Goal: Information Seeking & Learning: Learn about a topic

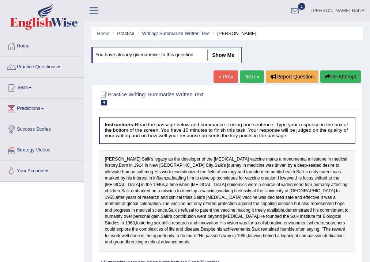
click at [357, 6] on link "Neelam Rani" at bounding box center [338, 9] width 64 height 19
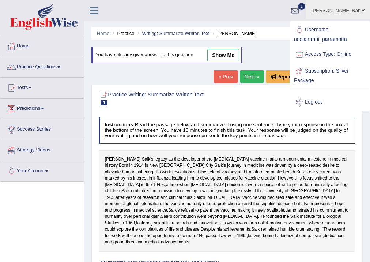
click at [357, 10] on link "Neelam Rani" at bounding box center [338, 9] width 64 height 19
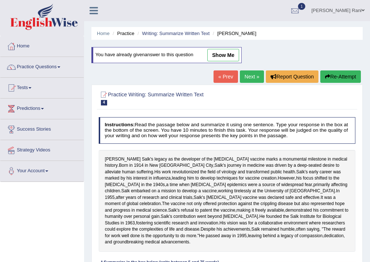
click at [357, 10] on link "Neelam Rani" at bounding box center [338, 9] width 64 height 19
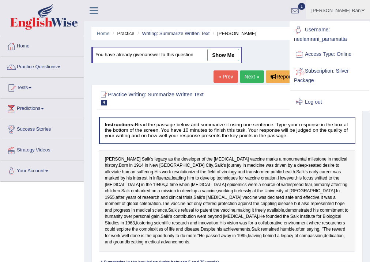
click at [310, 102] on link "Log out" at bounding box center [329, 102] width 79 height 17
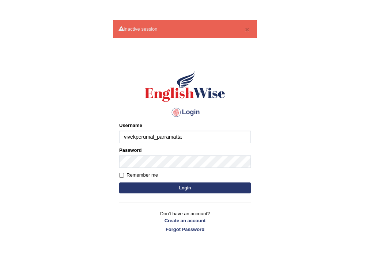
type input "vivekperumal_parramatta"
click at [155, 191] on button "Login" at bounding box center [185, 188] width 132 height 11
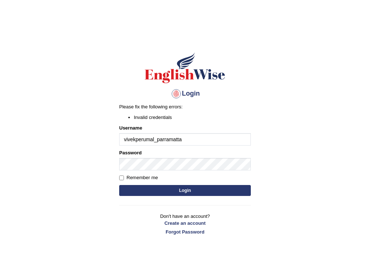
click at [202, 141] on input "vivekperumal_parramatta" at bounding box center [185, 139] width 132 height 12
click at [197, 137] on input "vivekperumal_parramatta" at bounding box center [185, 139] width 132 height 12
click at [165, 173] on form "Please fix the following errors: Invalid credentials Username vivekperumal_parr…" at bounding box center [185, 150] width 132 height 95
click at [180, 197] on form "Please fix the following errors: Invalid credentials Username vivekperumal_parr…" at bounding box center [185, 150] width 132 height 95
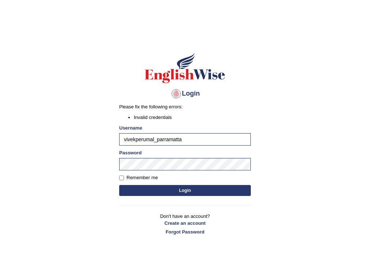
click at [182, 190] on button "Login" at bounding box center [185, 190] width 132 height 11
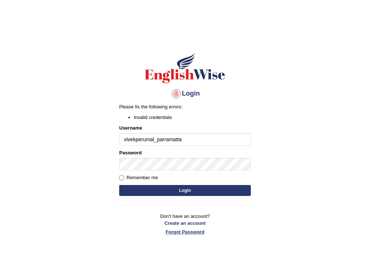
click at [183, 231] on link "Forgot Password" at bounding box center [185, 232] width 132 height 7
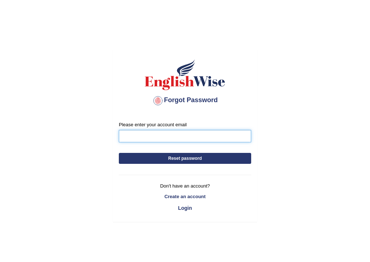
click at [165, 138] on input "Please enter your account email" at bounding box center [185, 136] width 132 height 12
type input "[EMAIL_ADDRESS][DOMAIN_NAME]"
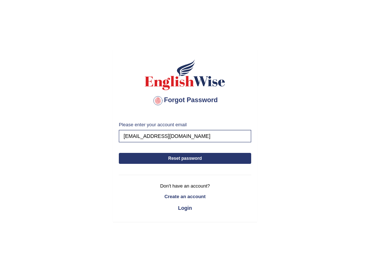
click at [169, 157] on button "Reset password" at bounding box center [185, 158] width 132 height 11
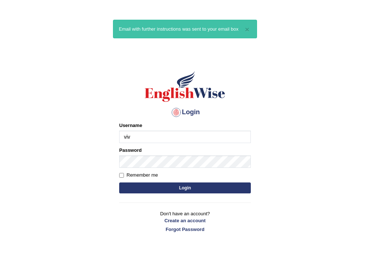
type input "vivekperumal_parramatta"
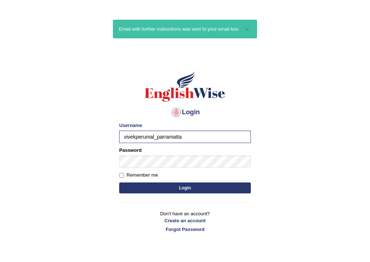
click at [169, 186] on button "Login" at bounding box center [185, 188] width 132 height 11
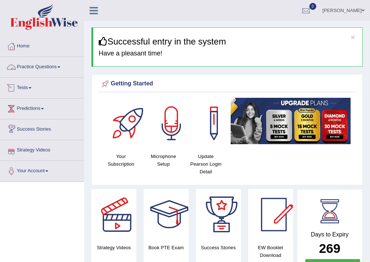
click at [25, 61] on link "Practice Questions" at bounding box center [41, 66] width 83 height 18
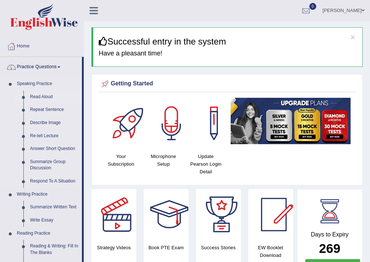
click at [35, 95] on link "Read Aloud" at bounding box center [54, 97] width 55 height 13
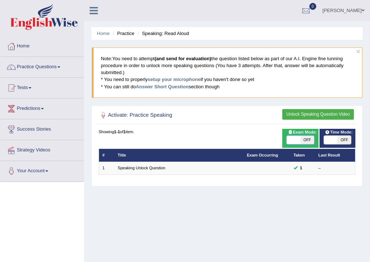
click at [299, 141] on span at bounding box center [294, 140] width 14 height 9
checkbox input "true"
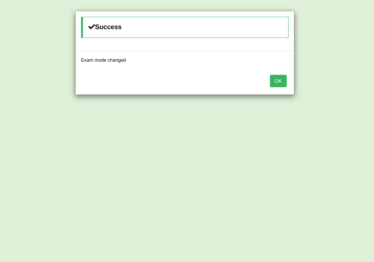
click at [279, 77] on button "OK" at bounding box center [278, 81] width 17 height 12
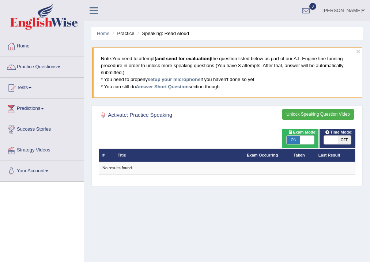
click at [327, 110] on button "Unlock Speaking Question Video" at bounding box center [318, 114] width 72 height 11
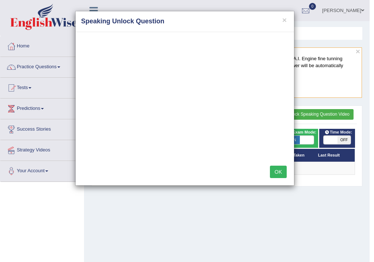
click at [275, 169] on button "OK" at bounding box center [278, 172] width 17 height 12
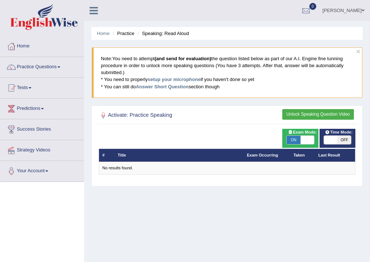
click at [303, 143] on span at bounding box center [307, 140] width 14 height 9
checkbox input "false"
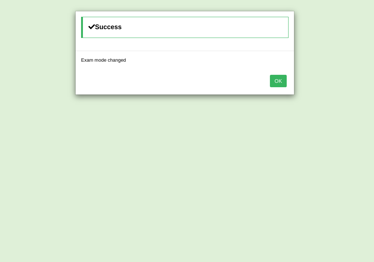
click at [279, 80] on button "OK" at bounding box center [278, 81] width 17 height 12
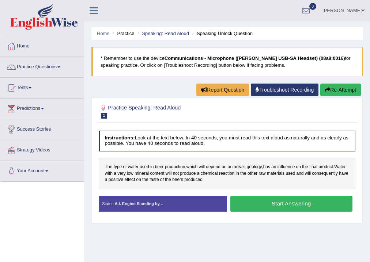
click at [262, 203] on button "Start Answering" at bounding box center [291, 204] width 122 height 16
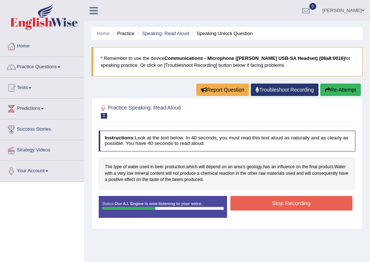
click at [284, 207] on button "Stop Recording" at bounding box center [291, 203] width 122 height 14
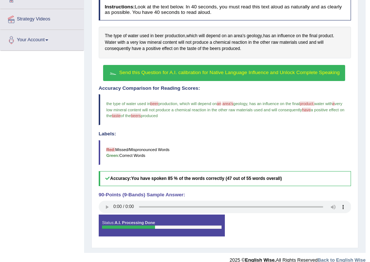
scroll to position [139, 0]
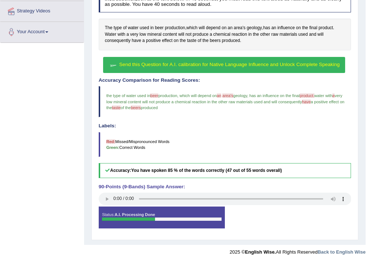
click at [188, 64] on span "Send this Question for A.I. calibration for Native Language Influence and Unloc…" at bounding box center [229, 64] width 220 height 5
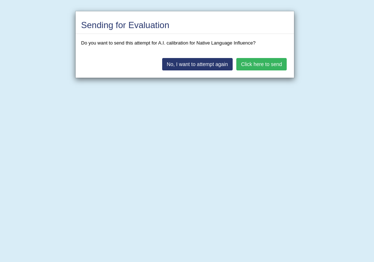
click at [257, 63] on button "Click here to send" at bounding box center [261, 64] width 50 height 12
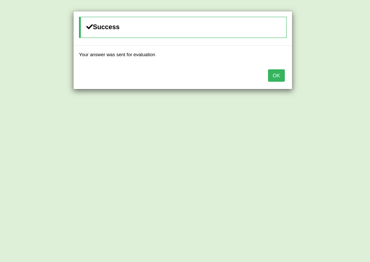
click at [273, 75] on button "OK" at bounding box center [276, 75] width 17 height 12
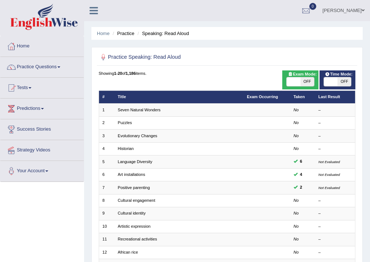
click at [302, 82] on span "OFF" at bounding box center [307, 81] width 14 height 9
checkbox input "true"
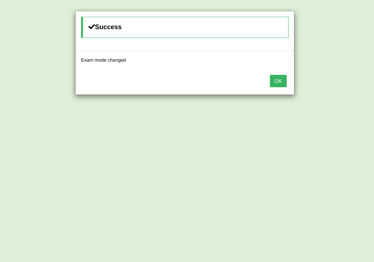
click at [284, 76] on button "OK" at bounding box center [278, 81] width 17 height 12
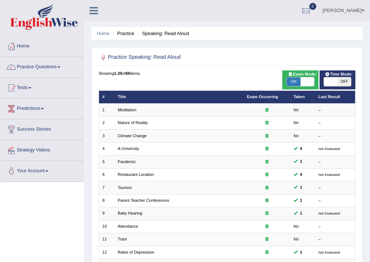
click at [336, 79] on span at bounding box center [331, 81] width 14 height 9
checkbox input "true"
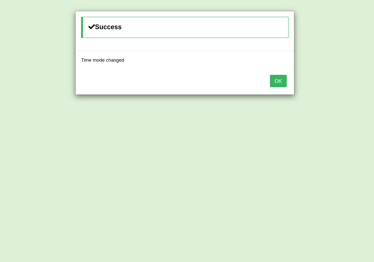
click at [284, 77] on button "OK" at bounding box center [278, 81] width 17 height 12
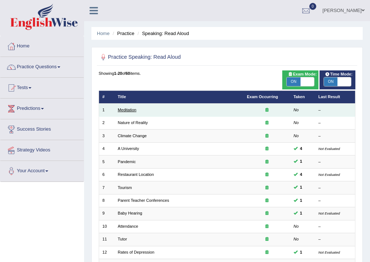
click at [127, 109] on link "Meditation" at bounding box center [127, 110] width 19 height 4
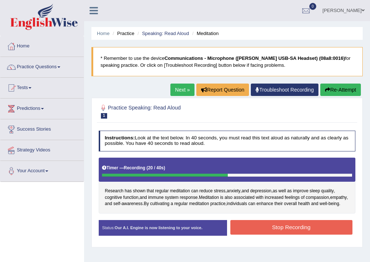
click at [306, 235] on button "Stop Recording" at bounding box center [291, 227] width 122 height 14
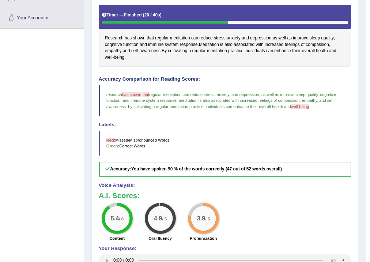
scroll to position [34, 0]
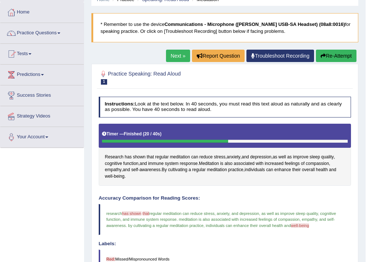
click at [178, 58] on link "Next »" at bounding box center [178, 56] width 24 height 12
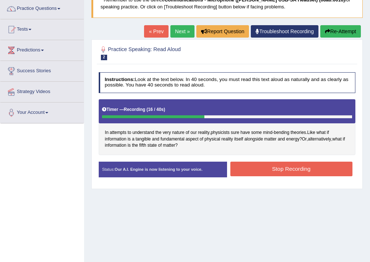
click at [255, 168] on button "Stop Recording" at bounding box center [291, 169] width 122 height 14
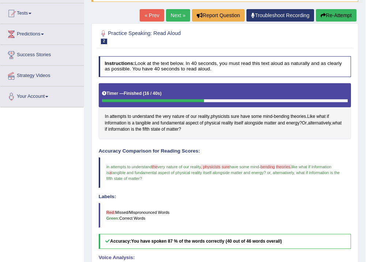
scroll to position [57, 0]
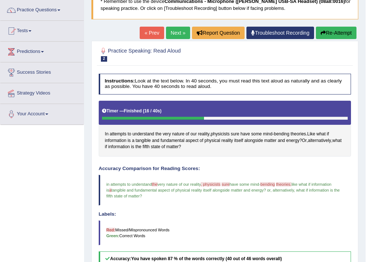
click at [332, 30] on button "Re-Attempt" at bounding box center [336, 33] width 41 height 12
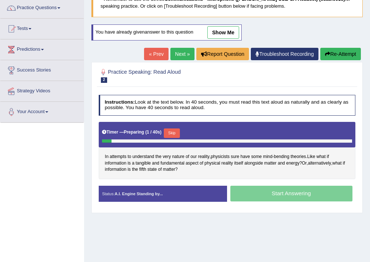
click at [174, 131] on button "Skip" at bounding box center [172, 134] width 16 height 10
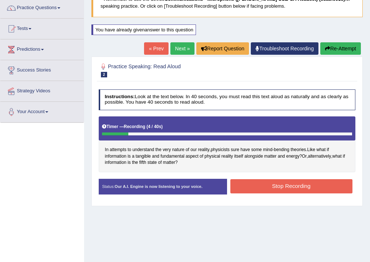
click at [258, 186] on button "Stop Recording" at bounding box center [291, 186] width 122 height 14
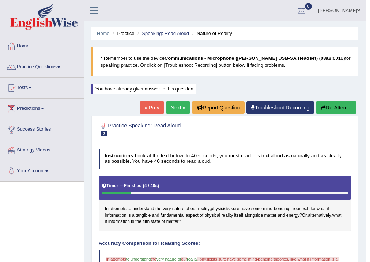
click at [328, 108] on button "Re-Attempt" at bounding box center [336, 108] width 41 height 12
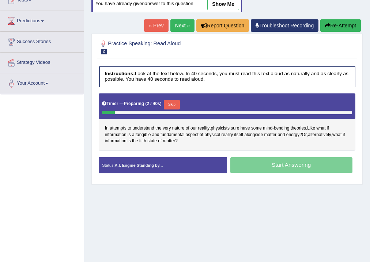
click at [175, 102] on button "Skip" at bounding box center [172, 105] width 16 height 10
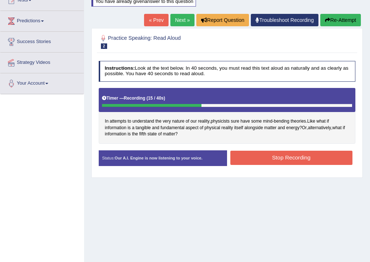
click at [254, 155] on button "Stop Recording" at bounding box center [291, 158] width 122 height 14
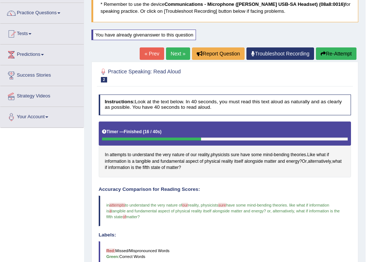
scroll to position [45, 0]
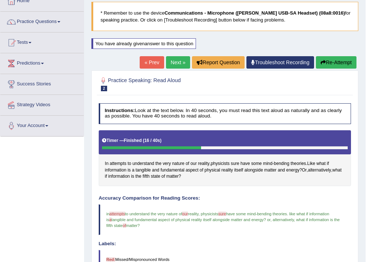
click at [169, 59] on link "Next »" at bounding box center [178, 62] width 24 height 12
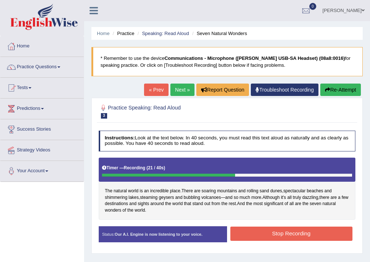
click at [276, 239] on button "Stop Recording" at bounding box center [291, 234] width 122 height 14
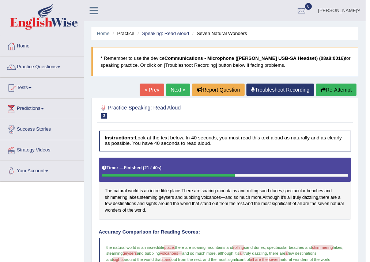
click at [173, 88] on link "Next »" at bounding box center [178, 90] width 24 height 12
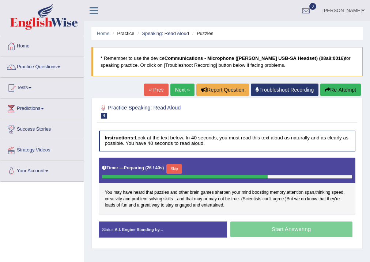
click at [176, 168] on button "Skip" at bounding box center [174, 169] width 16 height 10
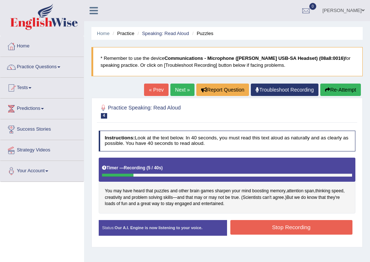
click at [285, 224] on button "Stop Recording" at bounding box center [291, 227] width 122 height 14
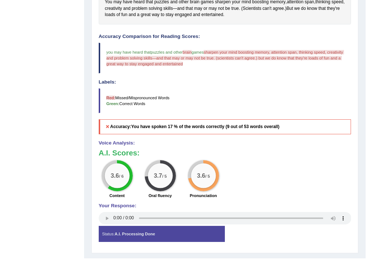
scroll to position [203, 0]
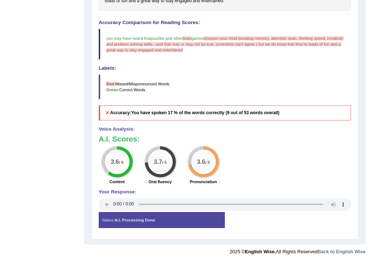
click at [215, 68] on h4 "Labels:" at bounding box center [225, 68] width 253 height 5
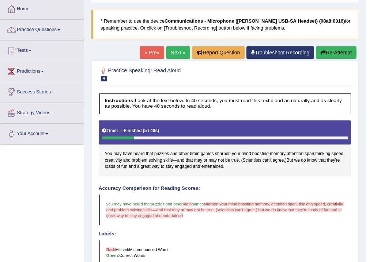
scroll to position [0, 0]
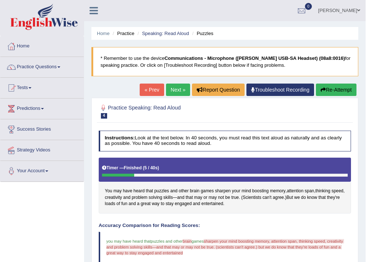
drag, startPoint x: 332, startPoint y: 87, endPoint x: 331, endPoint y: 96, distance: 9.2
click at [332, 87] on button "Re-Attempt" at bounding box center [336, 90] width 41 height 12
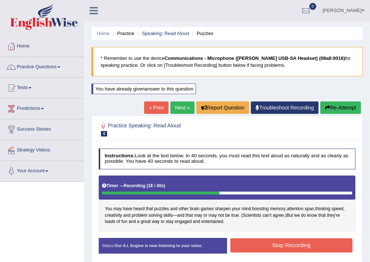
drag, startPoint x: 313, startPoint y: 237, endPoint x: 311, endPoint y: 241, distance: 4.6
click at [312, 239] on div "Instructions: Look at the text below. In 40 seconds, you must read this text al…" at bounding box center [227, 203] width 260 height 117
click at [311, 241] on button "Stop Recording" at bounding box center [291, 246] width 122 height 14
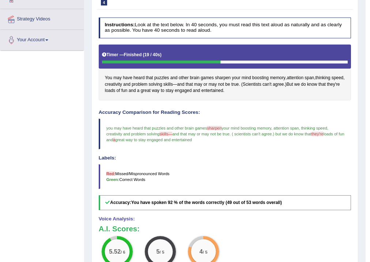
scroll to position [16, 0]
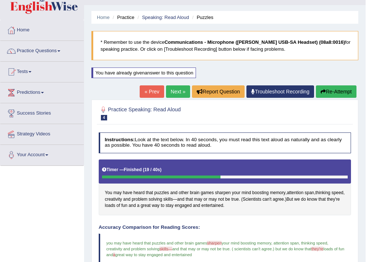
click at [172, 88] on link "Next »" at bounding box center [178, 92] width 24 height 12
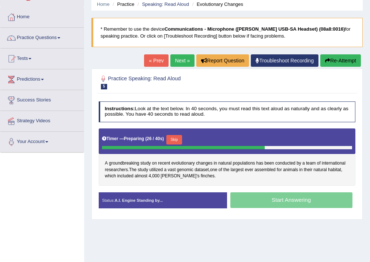
click at [175, 139] on button "Skip" at bounding box center [174, 140] width 16 height 10
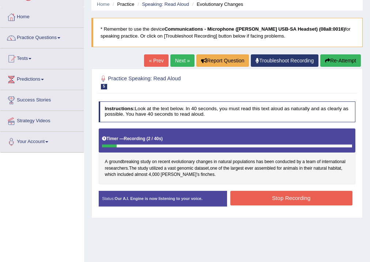
click at [64, 190] on div "Toggle navigation Home Practice Questions Speaking Practice Read Aloud Repeat S…" at bounding box center [185, 161] width 370 height 380
click at [306, 196] on button "Stop Recording" at bounding box center [291, 198] width 122 height 14
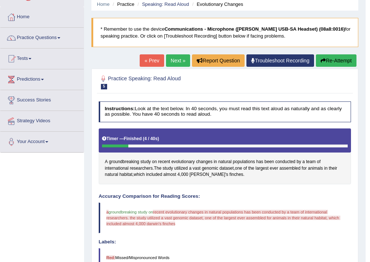
click at [321, 60] on icon "button" at bounding box center [323, 60] width 5 height 5
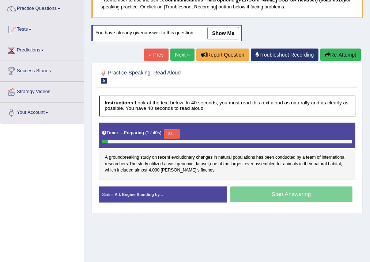
click at [177, 129] on button "Skip" at bounding box center [172, 134] width 16 height 10
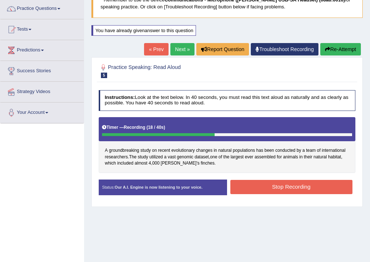
click at [265, 187] on button "Stop Recording" at bounding box center [291, 187] width 122 height 14
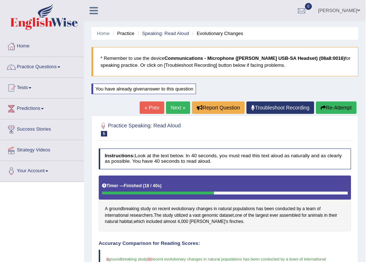
click at [173, 104] on link "Next »" at bounding box center [178, 108] width 24 height 12
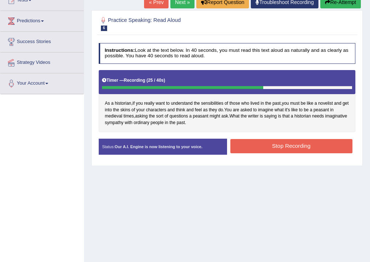
click at [250, 136] on div "Instructions: Look at the text below. In 40 seconds, you must read this text al…" at bounding box center [227, 101] width 260 height 123
click at [251, 146] on button "Stop Recording" at bounding box center [291, 146] width 122 height 14
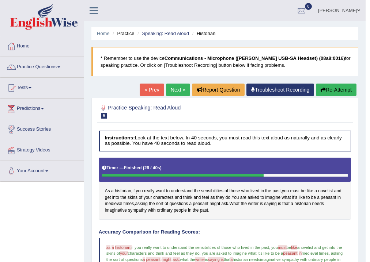
click at [168, 88] on link "Next »" at bounding box center [178, 90] width 24 height 12
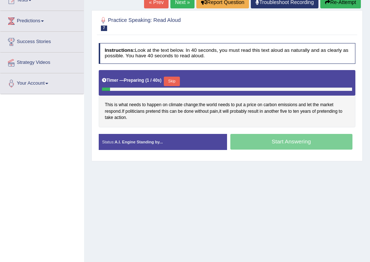
scroll to position [88, 0]
click at [173, 82] on button "Skip" at bounding box center [174, 82] width 16 height 10
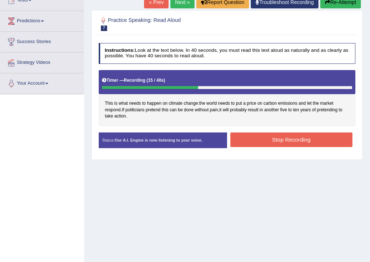
click at [286, 140] on button "Stop Recording" at bounding box center [291, 140] width 122 height 14
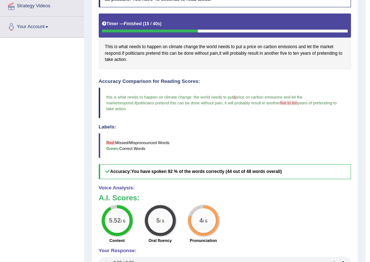
scroll to position [0, 0]
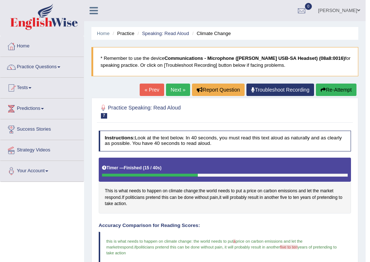
click at [175, 92] on link "Next »" at bounding box center [178, 90] width 24 height 12
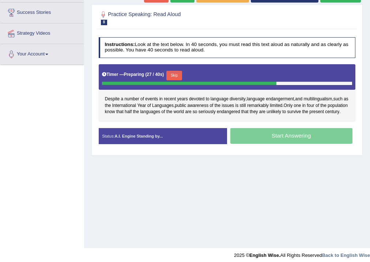
click at [175, 76] on button "Skip" at bounding box center [174, 76] width 16 height 10
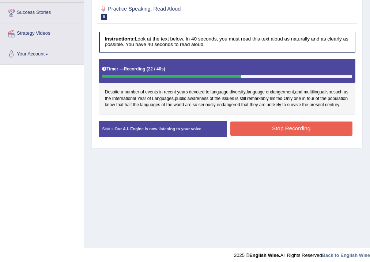
click at [316, 130] on button "Stop Recording" at bounding box center [291, 129] width 122 height 14
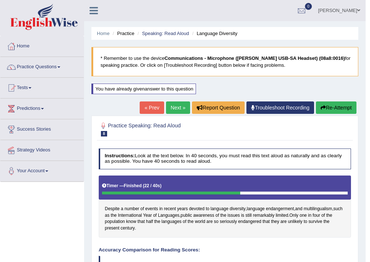
click at [329, 111] on button "Re-Attempt" at bounding box center [336, 108] width 41 height 12
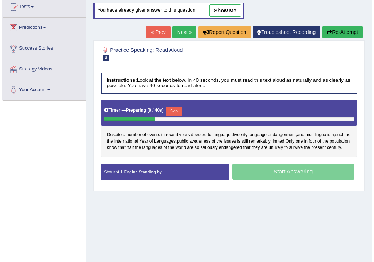
scroll to position [88, 0]
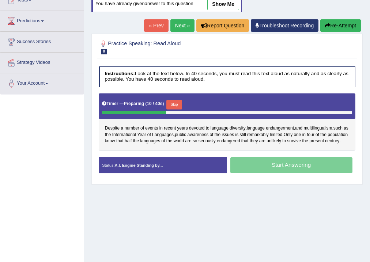
click at [175, 103] on button "Skip" at bounding box center [174, 105] width 16 height 10
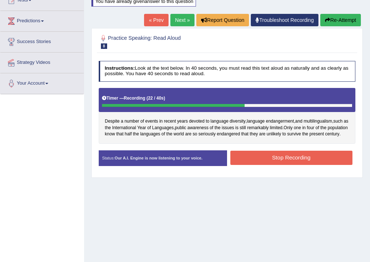
click at [252, 162] on button "Stop Recording" at bounding box center [291, 158] width 122 height 14
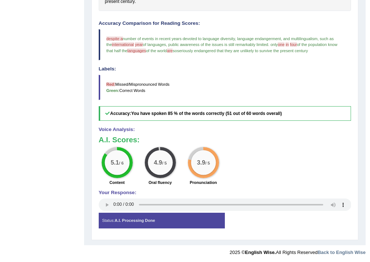
scroll to position [0, 0]
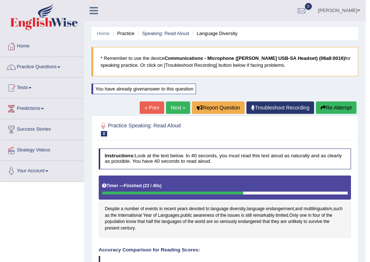
click at [173, 105] on link "Next »" at bounding box center [178, 108] width 24 height 12
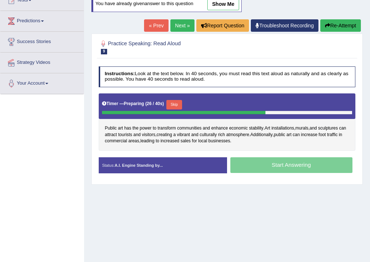
click at [177, 102] on button "Skip" at bounding box center [174, 105] width 16 height 10
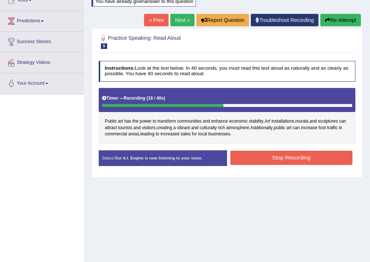
drag, startPoint x: 254, startPoint y: 158, endPoint x: 244, endPoint y: 171, distance: 16.7
click at [255, 158] on button "Stop Recording" at bounding box center [291, 158] width 122 height 14
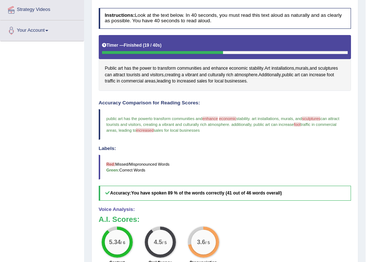
scroll to position [16, 0]
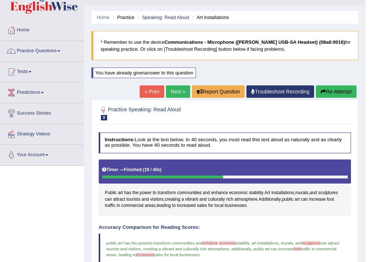
click at [175, 88] on link "Next »" at bounding box center [178, 92] width 24 height 12
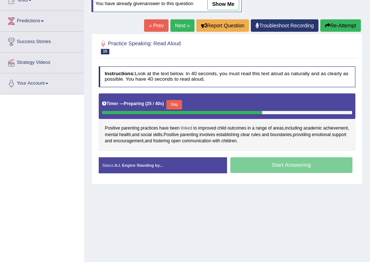
drag, startPoint x: 180, startPoint y: 101, endPoint x: 182, endPoint y: 118, distance: 18.0
click at [181, 102] on button "Skip" at bounding box center [174, 105] width 16 height 10
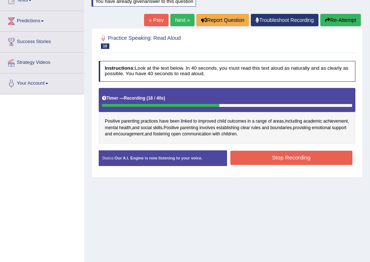
click at [266, 152] on button "Stop Recording" at bounding box center [291, 158] width 122 height 14
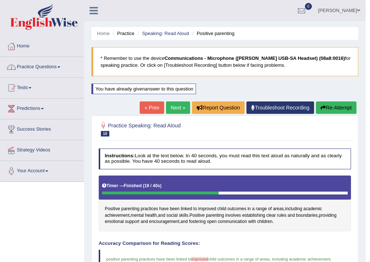
click at [29, 67] on link "Practice Questions" at bounding box center [41, 66] width 83 height 18
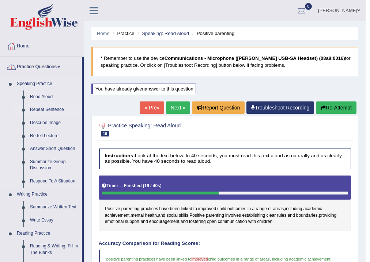
click at [33, 107] on link "Repeat Sentence" at bounding box center [54, 109] width 55 height 13
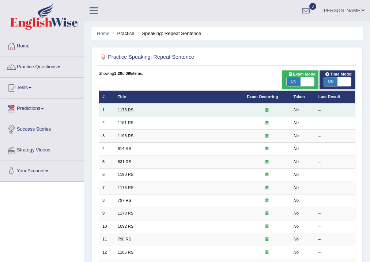
click at [127, 109] on link "1175 RS" at bounding box center [126, 110] width 16 height 4
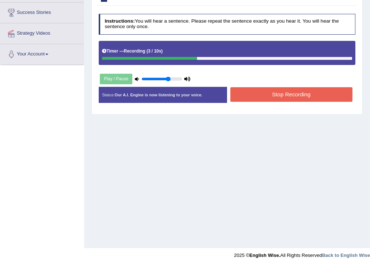
drag, startPoint x: 253, startPoint y: 92, endPoint x: 250, endPoint y: 112, distance: 20.4
click at [253, 92] on button "Stop Recording" at bounding box center [291, 94] width 122 height 14
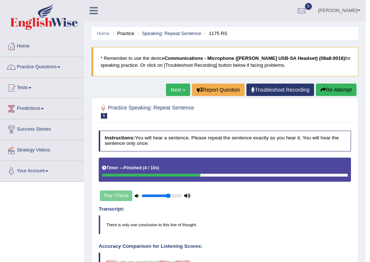
click at [169, 90] on link "Next »" at bounding box center [178, 90] width 24 height 12
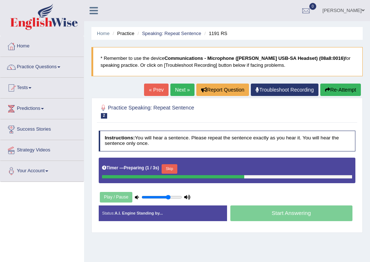
click at [175, 166] on button "Skip" at bounding box center [170, 169] width 16 height 10
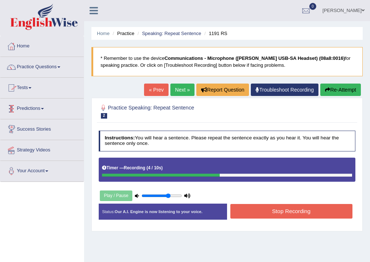
click at [279, 205] on button "Stop Recording" at bounding box center [291, 211] width 122 height 14
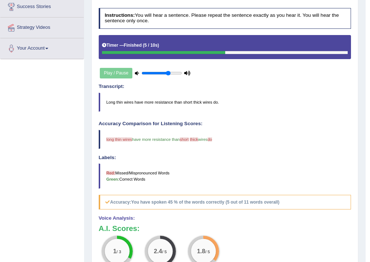
scroll to position [37, 0]
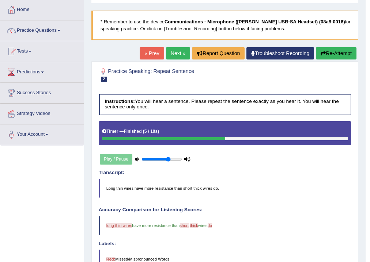
click at [176, 50] on link "Next »" at bounding box center [178, 53] width 24 height 12
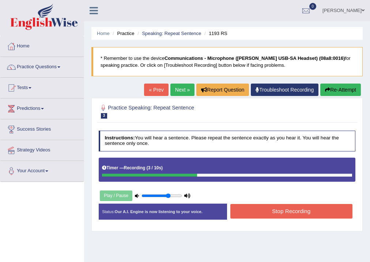
click at [318, 212] on button "Stop Recording" at bounding box center [291, 211] width 122 height 14
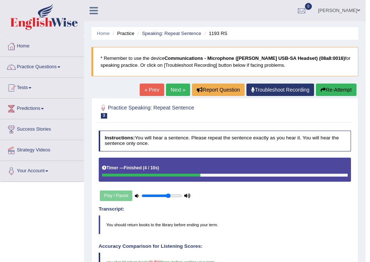
click at [170, 88] on link "Next »" at bounding box center [178, 90] width 24 height 12
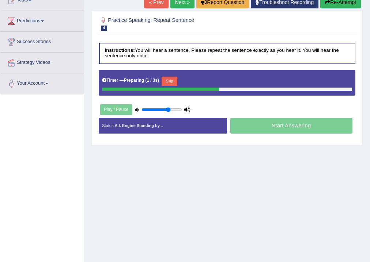
click at [169, 77] on button "Skip" at bounding box center [170, 82] width 16 height 10
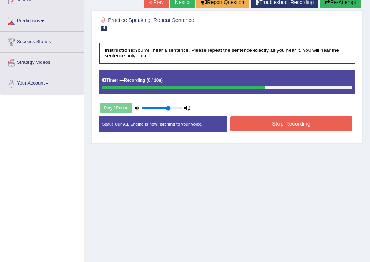
click at [286, 121] on button "Stop Recording" at bounding box center [291, 124] width 122 height 14
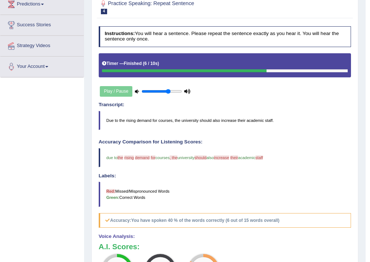
scroll to position [7, 0]
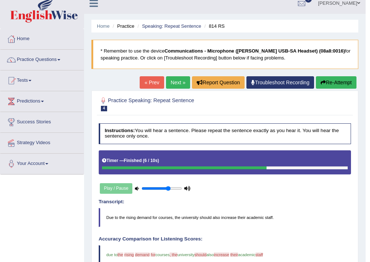
click at [172, 82] on link "Next »" at bounding box center [178, 82] width 24 height 12
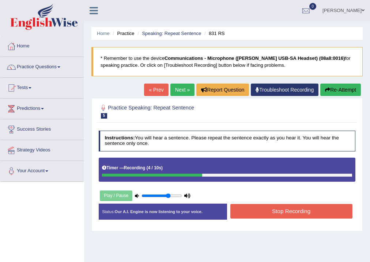
click at [277, 212] on button "Stop Recording" at bounding box center [291, 211] width 122 height 14
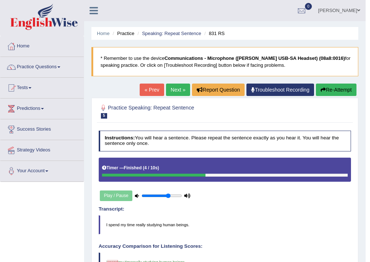
drag, startPoint x: 175, startPoint y: 90, endPoint x: 166, endPoint y: 158, distance: 68.1
click at [174, 90] on link "Next »" at bounding box center [178, 90] width 24 height 12
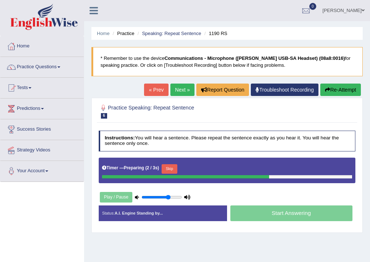
click at [172, 174] on div "Skip" at bounding box center [170, 169] width 16 height 11
click at [170, 170] on button "Skip" at bounding box center [170, 169] width 16 height 10
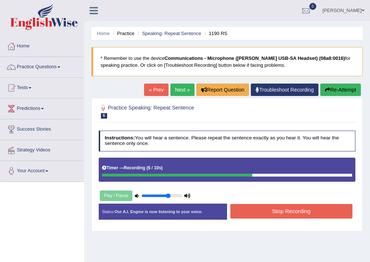
click at [299, 208] on button "Stop Recording" at bounding box center [291, 211] width 122 height 14
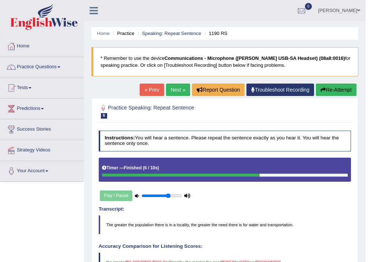
click at [171, 89] on link "Next »" at bounding box center [178, 90] width 24 height 12
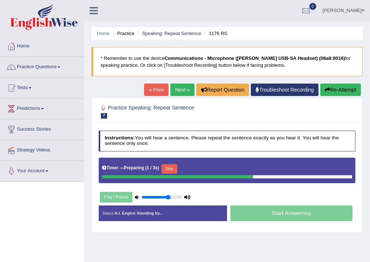
click at [170, 166] on button "Skip" at bounding box center [170, 169] width 16 height 10
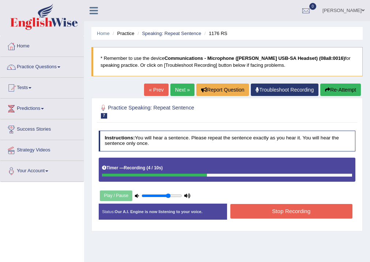
click at [281, 216] on button "Stop Recording" at bounding box center [291, 211] width 122 height 14
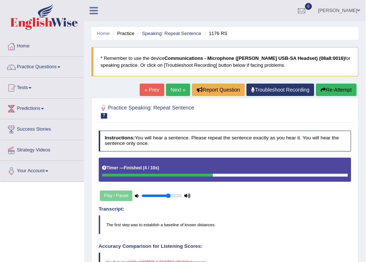
click at [170, 90] on link "Next »" at bounding box center [178, 90] width 24 height 12
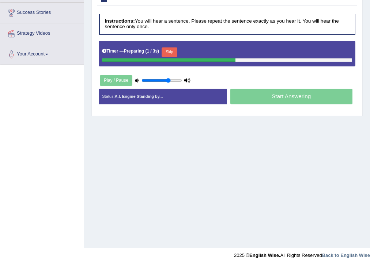
click at [170, 49] on button "Skip" at bounding box center [170, 53] width 16 height 10
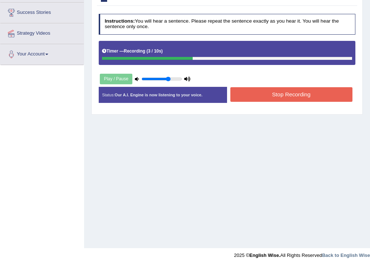
click at [330, 98] on button "Stop Recording" at bounding box center [291, 94] width 122 height 14
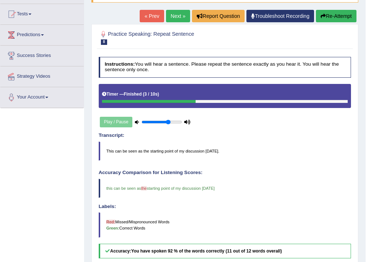
scroll to position [7, 0]
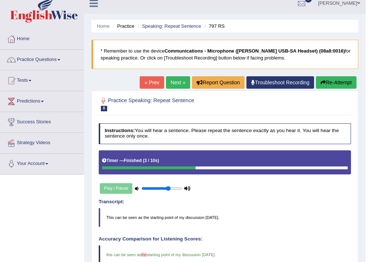
click at [168, 74] on div "Home Practice Speaking: Repeat Sentence 797 RS * Remember to use the device Com…" at bounding box center [224, 221] width 281 height 457
click at [170, 79] on link "Next »" at bounding box center [178, 82] width 24 height 12
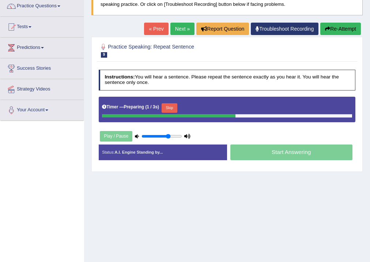
scroll to position [88, 0]
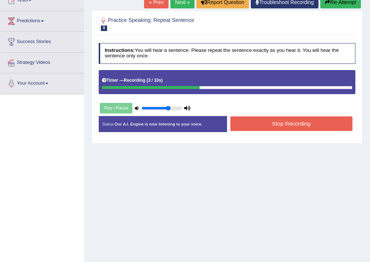
click at [303, 124] on button "Stop Recording" at bounding box center [291, 124] width 122 height 14
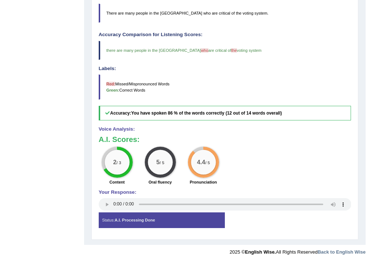
scroll to position [0, 0]
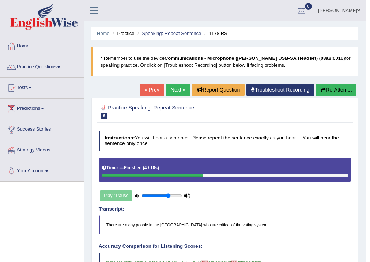
click at [167, 87] on link "Next »" at bounding box center [178, 90] width 24 height 12
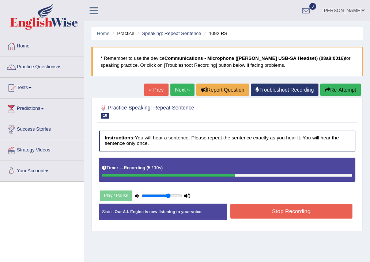
click at [287, 213] on button "Stop Recording" at bounding box center [291, 211] width 122 height 14
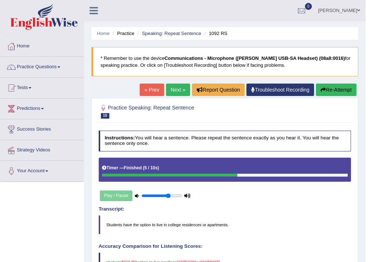
click at [175, 86] on link "Next »" at bounding box center [178, 90] width 24 height 12
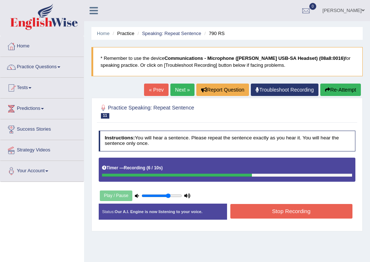
click at [257, 213] on button "Stop Recording" at bounding box center [291, 211] width 122 height 14
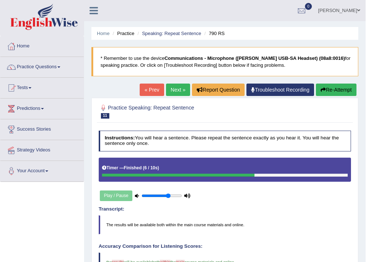
click at [174, 85] on link "Next »" at bounding box center [178, 90] width 24 height 12
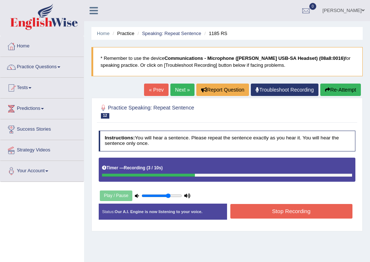
click at [300, 216] on button "Stop Recording" at bounding box center [291, 211] width 122 height 14
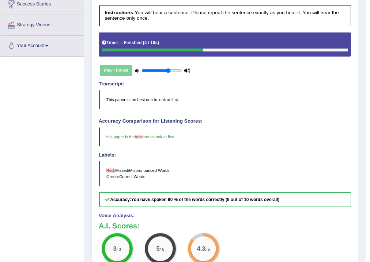
scroll to position [37, 0]
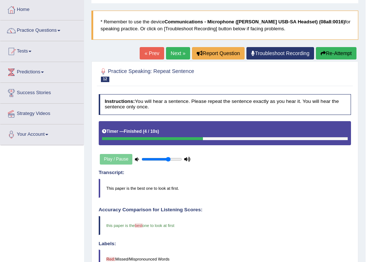
click at [179, 54] on link "Next »" at bounding box center [178, 53] width 24 height 12
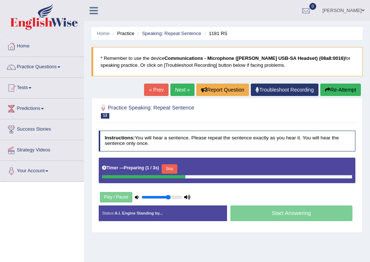
click at [169, 170] on button "Skip" at bounding box center [170, 169] width 16 height 10
drag, startPoint x: 194, startPoint y: 168, endPoint x: 194, endPoint y: 231, distance: 62.9
click at [194, 168] on button "Skip" at bounding box center [197, 169] width 16 height 10
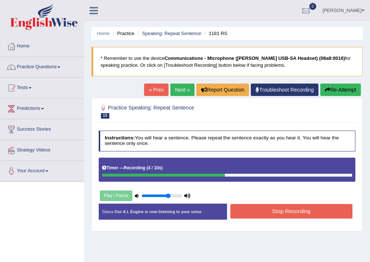
click at [303, 209] on button "Stop Recording" at bounding box center [291, 211] width 122 height 14
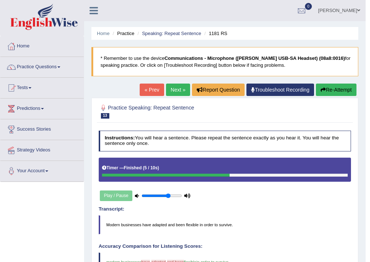
click at [173, 88] on link "Next »" at bounding box center [178, 90] width 24 height 12
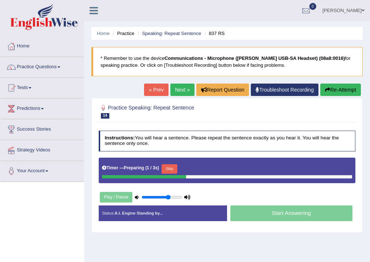
click at [173, 171] on button "Skip" at bounding box center [170, 169] width 16 height 10
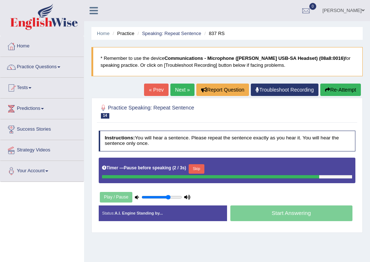
click at [194, 167] on button "Skip" at bounding box center [197, 169] width 16 height 10
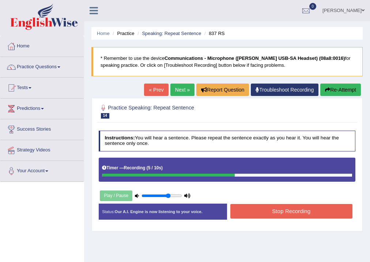
click at [276, 204] on div "Start Answering" at bounding box center [291, 204] width 128 height 0
click at [276, 209] on button "Stop Recording" at bounding box center [291, 211] width 122 height 14
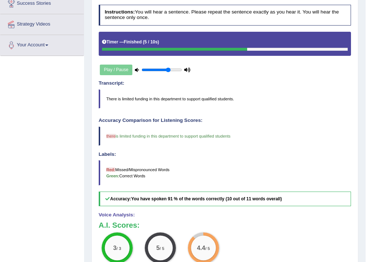
scroll to position [60, 0]
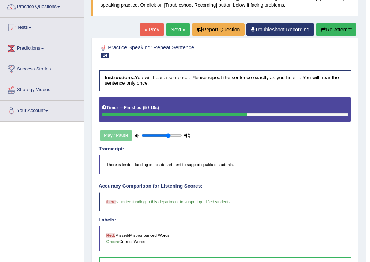
click at [174, 31] on link "Next »" at bounding box center [178, 29] width 24 height 12
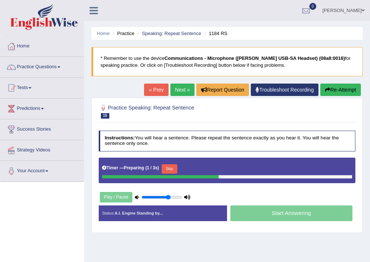
click at [168, 163] on div "Timer — Preparing ( 1 / 3s ) Skip" at bounding box center [227, 169] width 250 height 12
click at [170, 167] on button "Skip" at bounding box center [170, 169] width 16 height 10
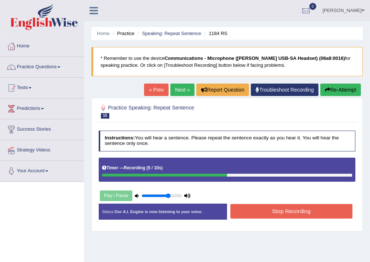
click at [317, 215] on button "Stop Recording" at bounding box center [291, 211] width 122 height 14
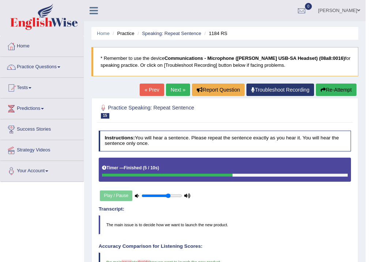
click at [174, 88] on link "Next »" at bounding box center [178, 90] width 24 height 12
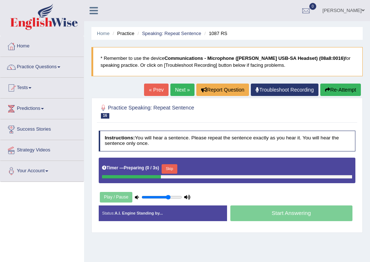
click at [175, 166] on button "Skip" at bounding box center [170, 169] width 16 height 10
click at [197, 170] on button "Skip" at bounding box center [197, 169] width 16 height 10
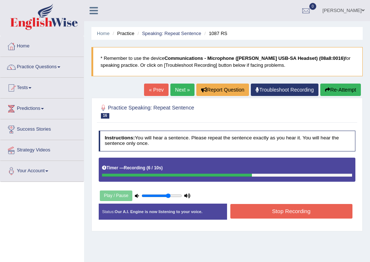
click at [266, 207] on button "Stop Recording" at bounding box center [291, 211] width 122 height 14
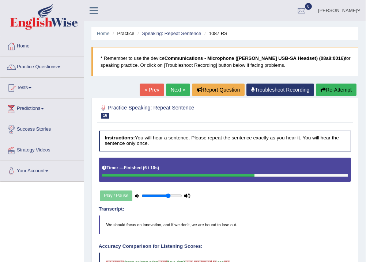
click at [178, 86] on link "Next »" at bounding box center [178, 90] width 24 height 12
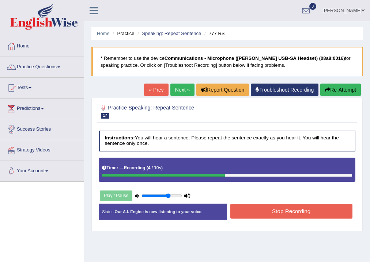
click at [257, 204] on button "Stop Recording" at bounding box center [291, 211] width 122 height 14
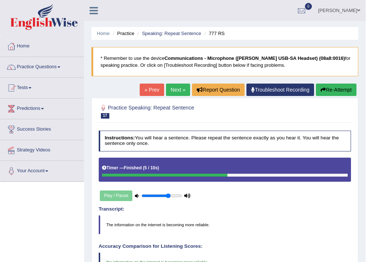
click at [171, 88] on link "Next »" at bounding box center [178, 90] width 24 height 12
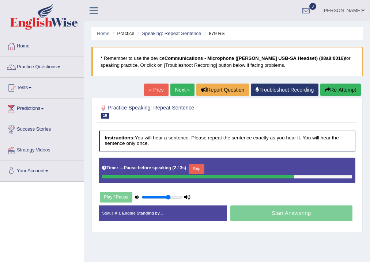
click at [198, 163] on div "Timer — Pause before speaking ( 2 / 3s ) Skip" at bounding box center [227, 169] width 250 height 12
click at [193, 168] on button "Skip" at bounding box center [197, 169] width 16 height 10
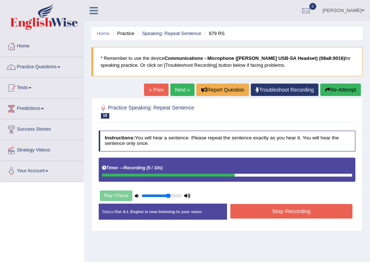
click at [281, 206] on button "Stop Recording" at bounding box center [291, 211] width 122 height 14
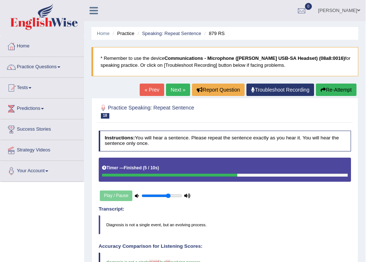
click at [174, 88] on link "Next »" at bounding box center [178, 90] width 24 height 12
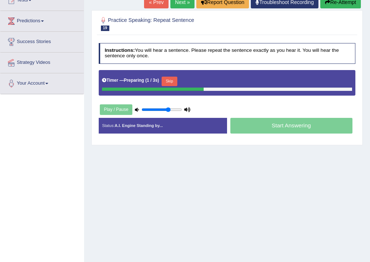
click at [164, 78] on button "Skip" at bounding box center [170, 82] width 16 height 10
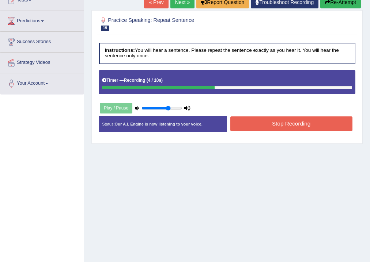
click at [258, 122] on button "Stop Recording" at bounding box center [291, 124] width 122 height 14
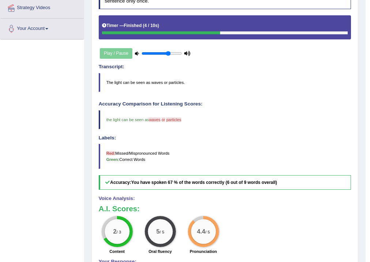
scroll to position [37, 0]
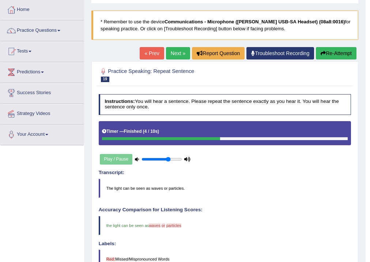
click at [174, 51] on link "Next »" at bounding box center [178, 53] width 24 height 12
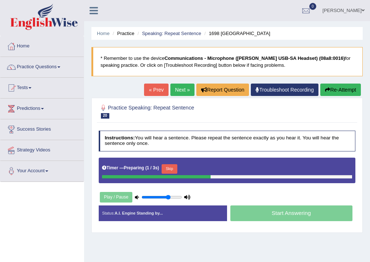
click at [174, 168] on button "Skip" at bounding box center [170, 169] width 16 height 10
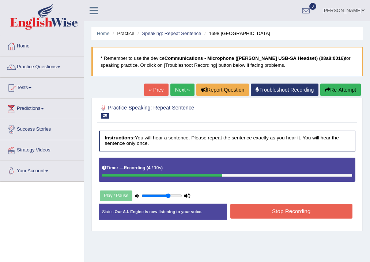
click at [302, 214] on button "Stop Recording" at bounding box center [291, 211] width 122 height 14
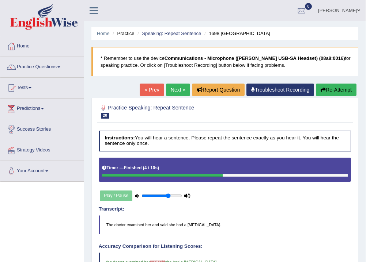
click at [177, 85] on link "Next »" at bounding box center [178, 90] width 24 height 12
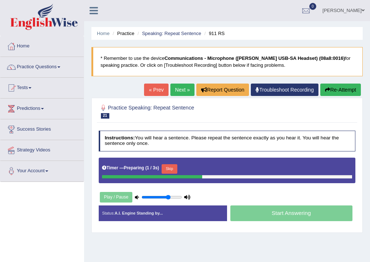
click at [177, 168] on button "Skip" at bounding box center [170, 169] width 16 height 10
click at [187, 162] on div "Timer — Pause before speaking ( 1 / 3s ) Skip" at bounding box center [227, 171] width 257 height 26
click at [199, 168] on button "Skip" at bounding box center [197, 169] width 16 height 10
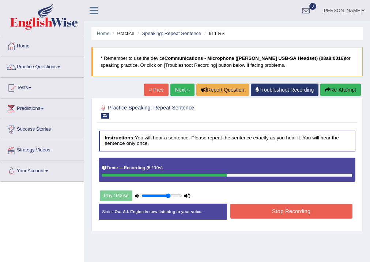
click at [260, 209] on button "Stop Recording" at bounding box center [291, 211] width 122 height 14
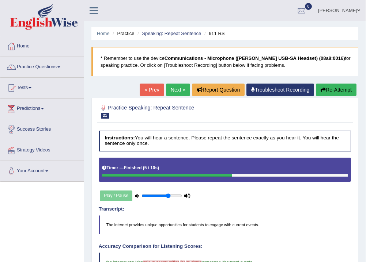
click at [181, 87] on link "Next »" at bounding box center [178, 90] width 24 height 12
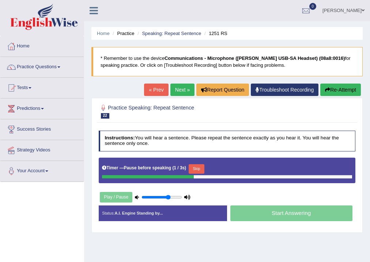
click at [201, 167] on button "Skip" at bounding box center [197, 169] width 16 height 10
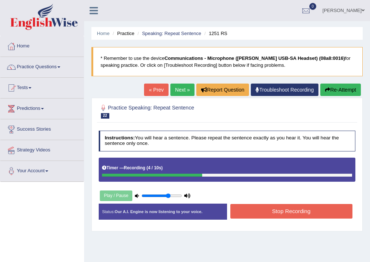
click at [243, 208] on button "Stop Recording" at bounding box center [291, 211] width 122 height 14
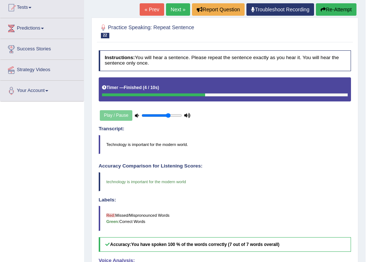
scroll to position [29, 0]
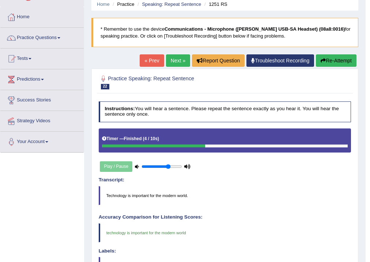
click at [175, 57] on link "Next »" at bounding box center [178, 60] width 24 height 12
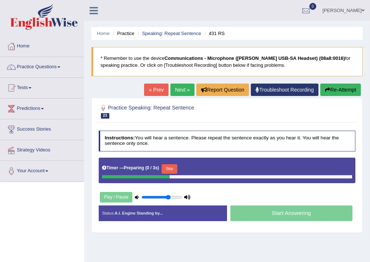
click at [174, 165] on button "Skip" at bounding box center [170, 169] width 16 height 10
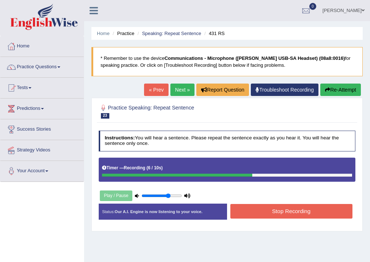
click at [285, 205] on button "Stop Recording" at bounding box center [291, 211] width 122 height 14
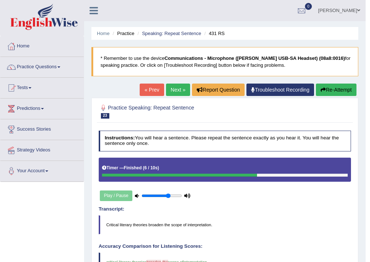
click at [178, 85] on link "Next »" at bounding box center [178, 90] width 24 height 12
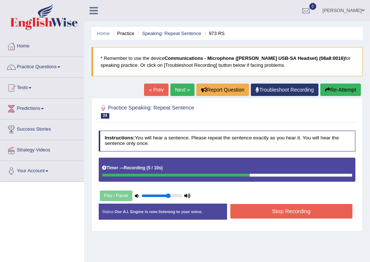
click at [281, 215] on button "Stop Recording" at bounding box center [291, 211] width 122 height 14
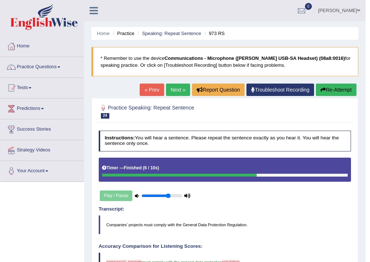
click at [170, 90] on link "Next »" at bounding box center [178, 90] width 24 height 12
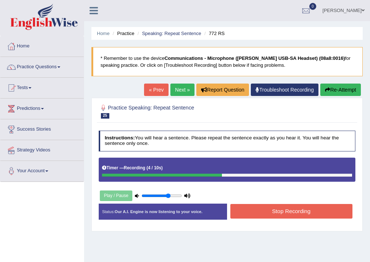
click at [299, 207] on button "Stop Recording" at bounding box center [291, 211] width 122 height 14
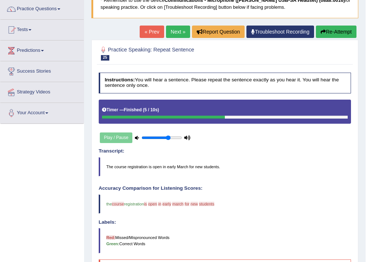
scroll to position [34, 0]
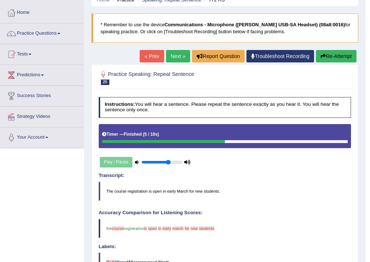
click at [352, 57] on button "Re-Attempt" at bounding box center [336, 56] width 41 height 12
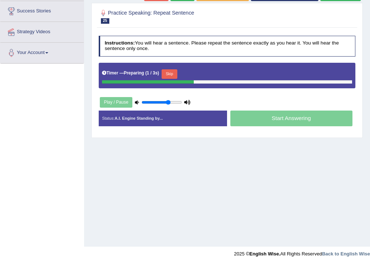
scroll to position [121, 0]
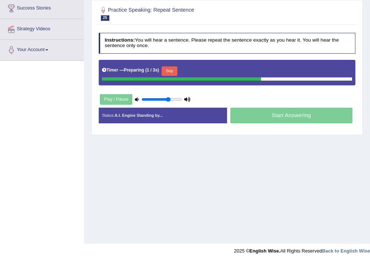
click at [173, 68] on button "Skip" at bounding box center [170, 72] width 16 height 10
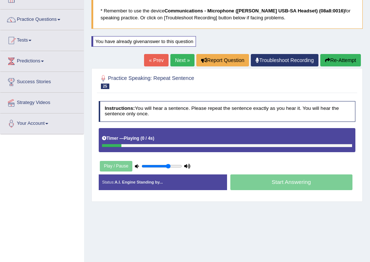
scroll to position [34, 0]
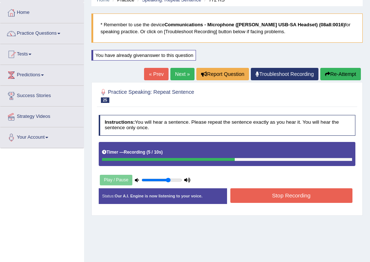
click at [244, 194] on button "Stop Recording" at bounding box center [291, 196] width 122 height 14
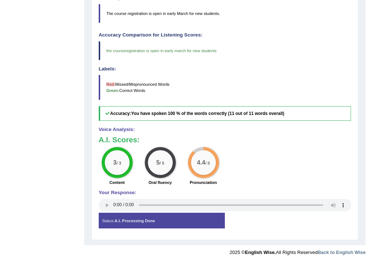
scroll to position [0, 0]
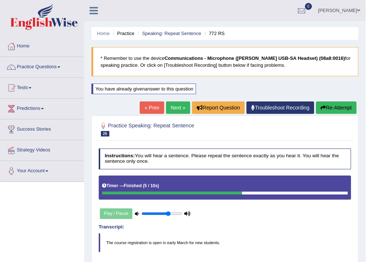
click at [177, 107] on link "Next »" at bounding box center [178, 108] width 24 height 12
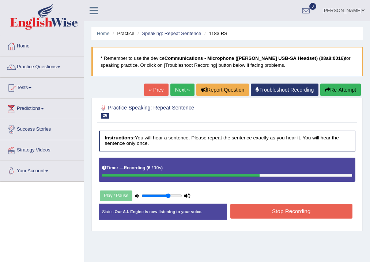
click at [283, 212] on button "Stop Recording" at bounding box center [291, 211] width 122 height 14
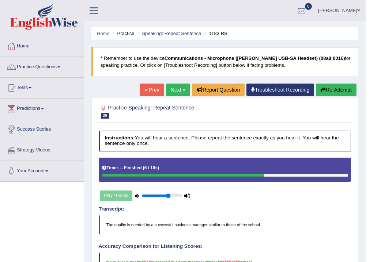
click at [178, 86] on link "Next »" at bounding box center [178, 90] width 24 height 12
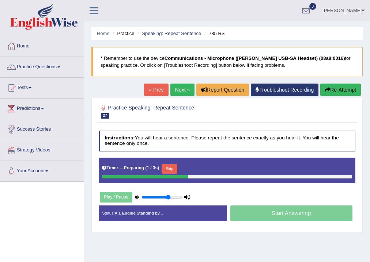
click at [173, 167] on button "Skip" at bounding box center [170, 169] width 16 height 10
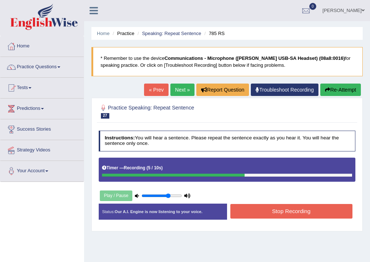
click at [244, 205] on button "Stop Recording" at bounding box center [291, 211] width 122 height 14
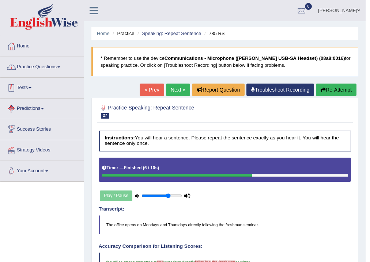
click at [45, 64] on link "Practice Questions" at bounding box center [41, 66] width 83 height 18
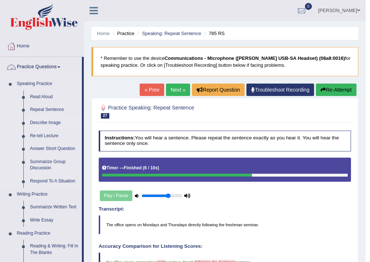
click at [40, 121] on link "Describe Image" at bounding box center [54, 123] width 55 height 13
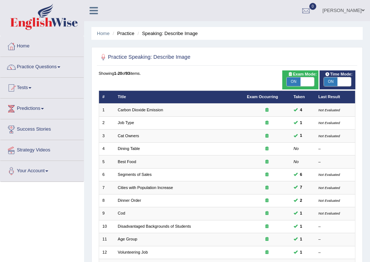
click at [336, 85] on span "ON" at bounding box center [331, 81] width 14 height 9
checkbox input "false"
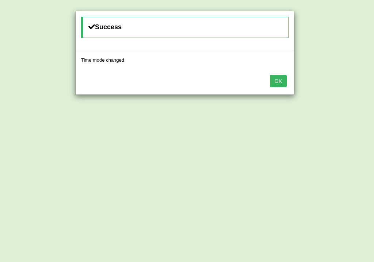
click at [136, 111] on div "Success Time mode changed OK" at bounding box center [187, 131] width 374 height 262
drag, startPoint x: 281, startPoint y: 78, endPoint x: 246, endPoint y: 98, distance: 40.3
click at [281, 78] on button "OK" at bounding box center [278, 81] width 17 height 12
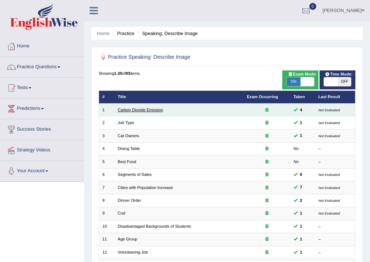
click at [131, 111] on link "Carbon Dioxide Emission" at bounding box center [140, 110] width 45 height 4
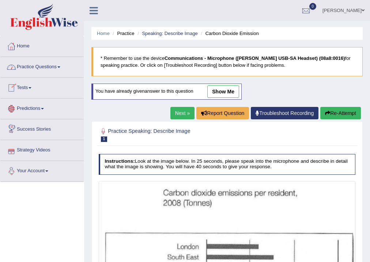
click at [28, 64] on link "Practice Questions" at bounding box center [41, 66] width 83 height 18
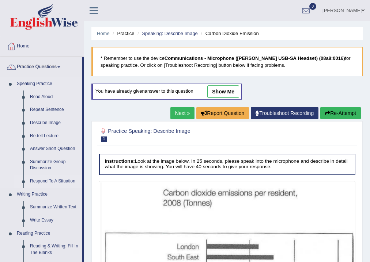
click at [41, 183] on link "Respond To A Situation" at bounding box center [54, 181] width 55 height 13
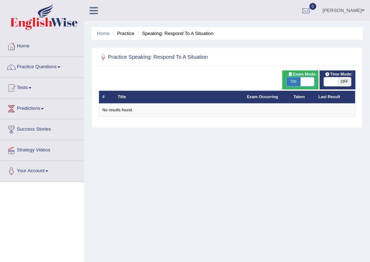
click at [311, 77] on span at bounding box center [307, 81] width 14 height 9
checkbox input "false"
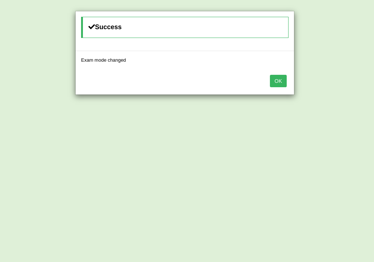
click at [275, 77] on button "OK" at bounding box center [278, 81] width 17 height 12
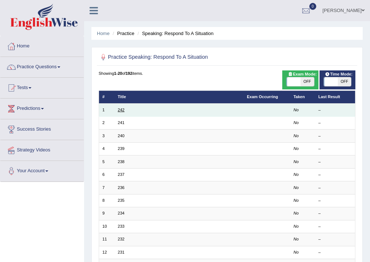
click at [121, 109] on link "242" at bounding box center [121, 110] width 7 height 4
